Goal: Entertainment & Leisure: Consume media (video, audio)

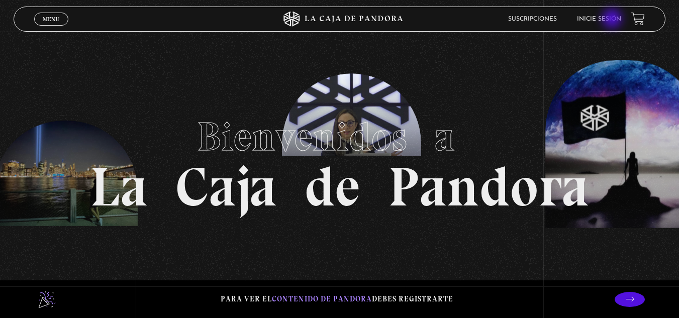
click at [613, 20] on link "Inicie sesión" at bounding box center [599, 19] width 44 height 6
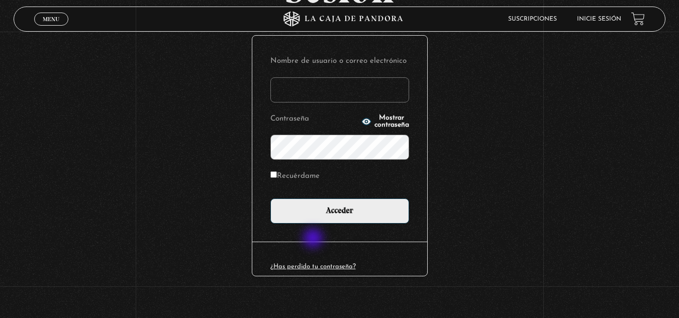
scroll to position [123, 0]
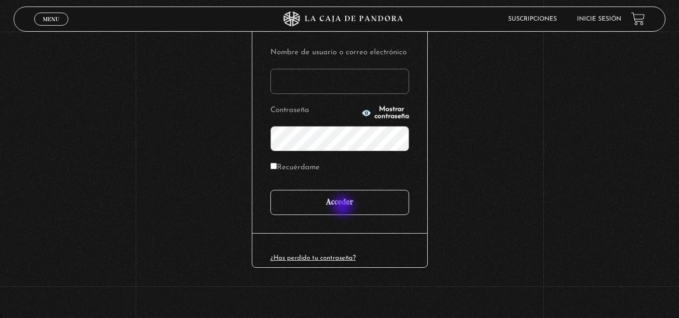
type input "mcamachoq06@gmail.com"
click at [344, 205] on input "Acceder" at bounding box center [339, 202] width 139 height 25
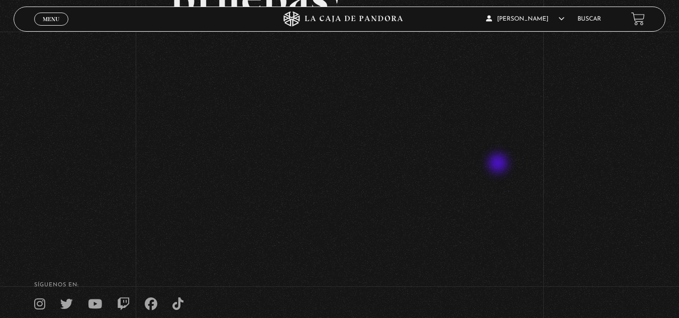
scroll to position [151, 0]
